Goal: Transaction & Acquisition: Purchase product/service

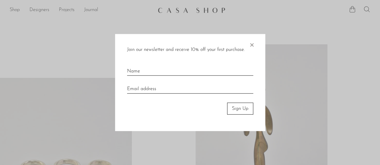
click at [249, 44] on span "×" at bounding box center [252, 43] width 6 height 19
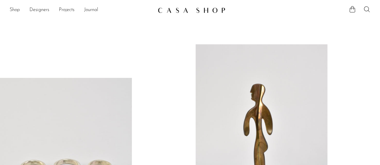
click at [282, 102] on link at bounding box center [261, 136] width 132 height 185
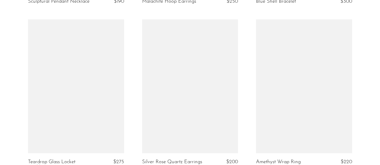
scroll to position [1986, 0]
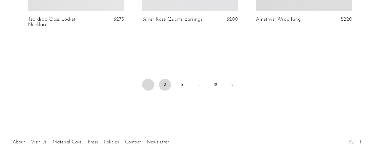
click at [166, 79] on link "2" at bounding box center [165, 85] width 12 height 12
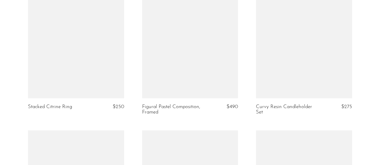
scroll to position [1417, 0]
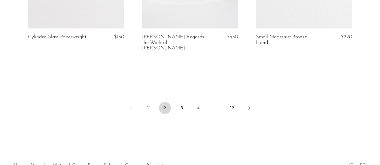
scroll to position [1979, 0]
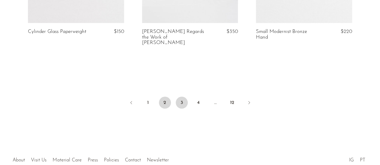
click at [184, 97] on link "3" at bounding box center [182, 103] width 12 height 12
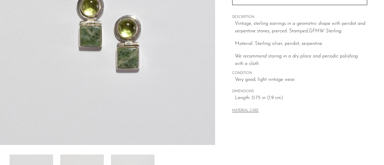
scroll to position [156, 0]
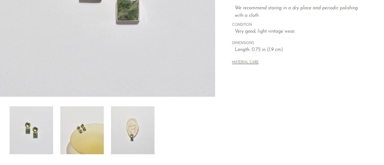
click at [76, 128] on img at bounding box center [82, 131] width 44 height 48
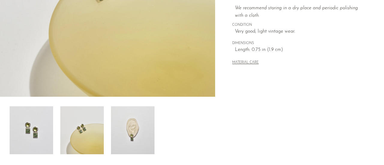
click at [131, 140] on img at bounding box center [133, 131] width 44 height 48
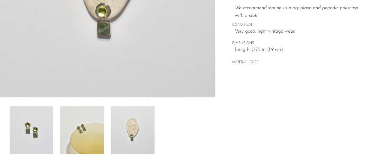
scroll to position [74, 0]
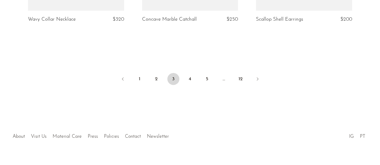
scroll to position [1997, 0]
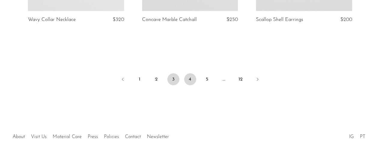
click at [188, 74] on link "4" at bounding box center [190, 80] width 12 height 12
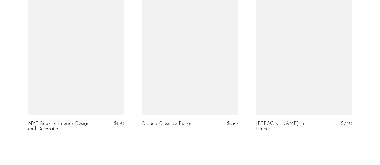
scroll to position [1992, 0]
